Goal: Navigation & Orientation: Find specific page/section

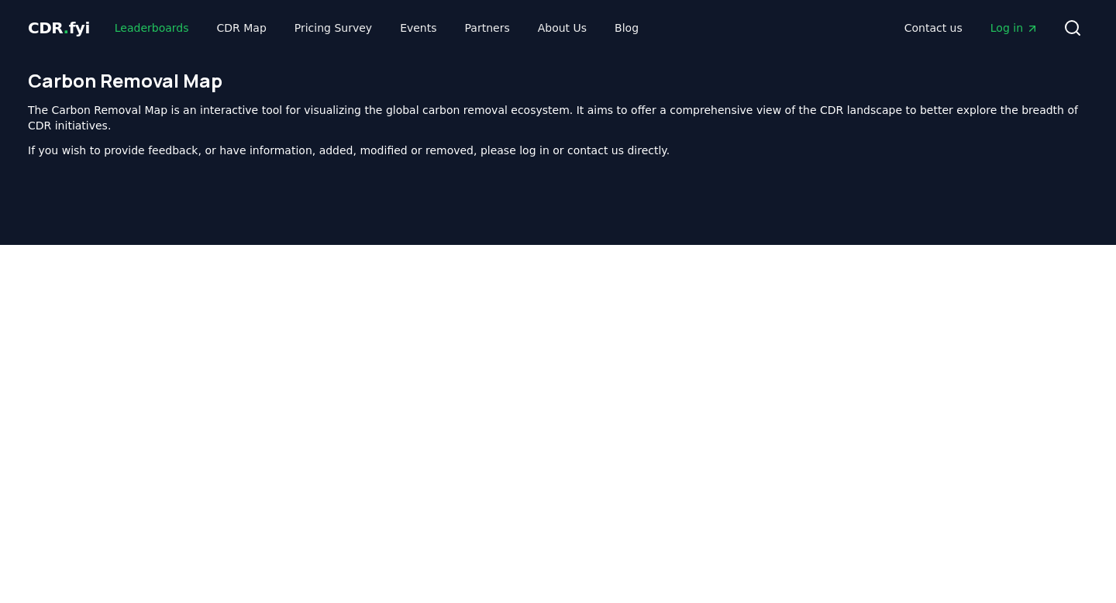
click at [138, 23] on link "Leaderboards" at bounding box center [151, 28] width 99 height 28
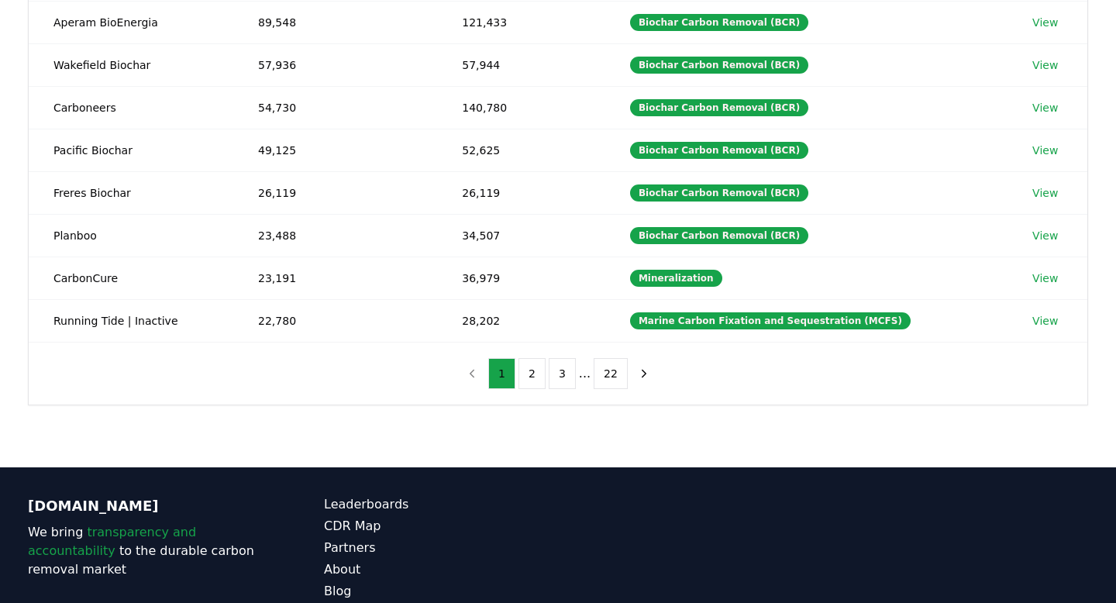
scroll to position [445, 0]
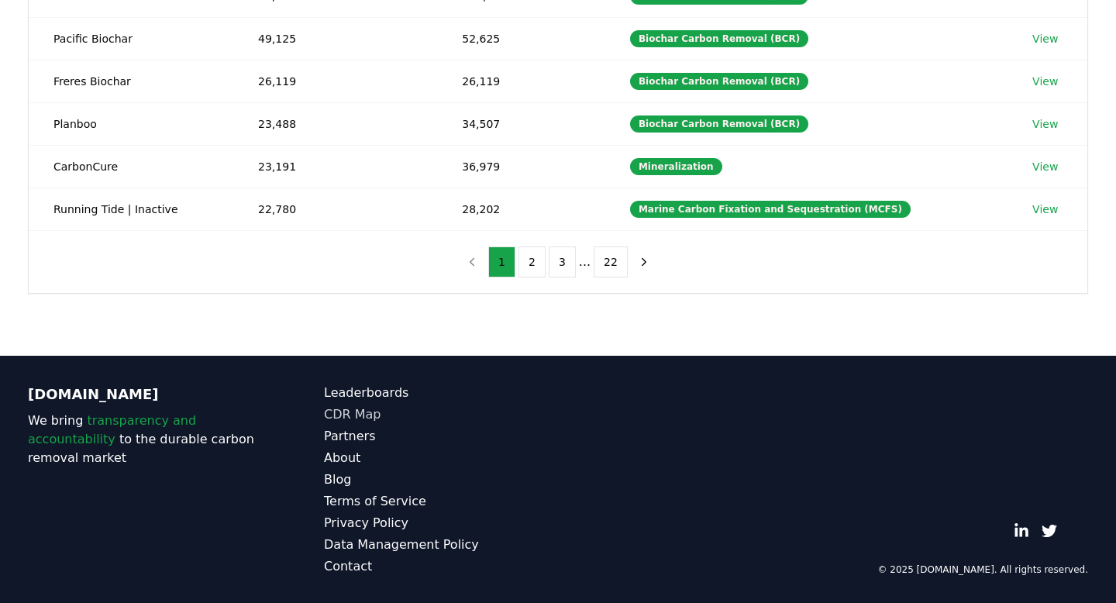
click at [359, 415] on link "CDR Map" at bounding box center [441, 414] width 234 height 19
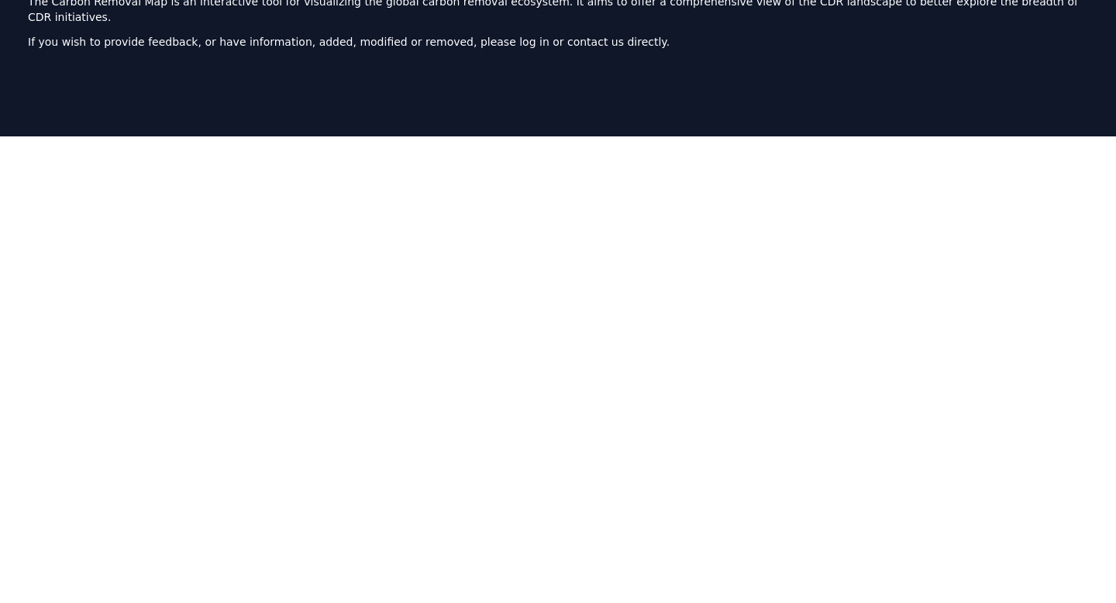
scroll to position [197, 0]
